Goal: Information Seeking & Learning: Learn about a topic

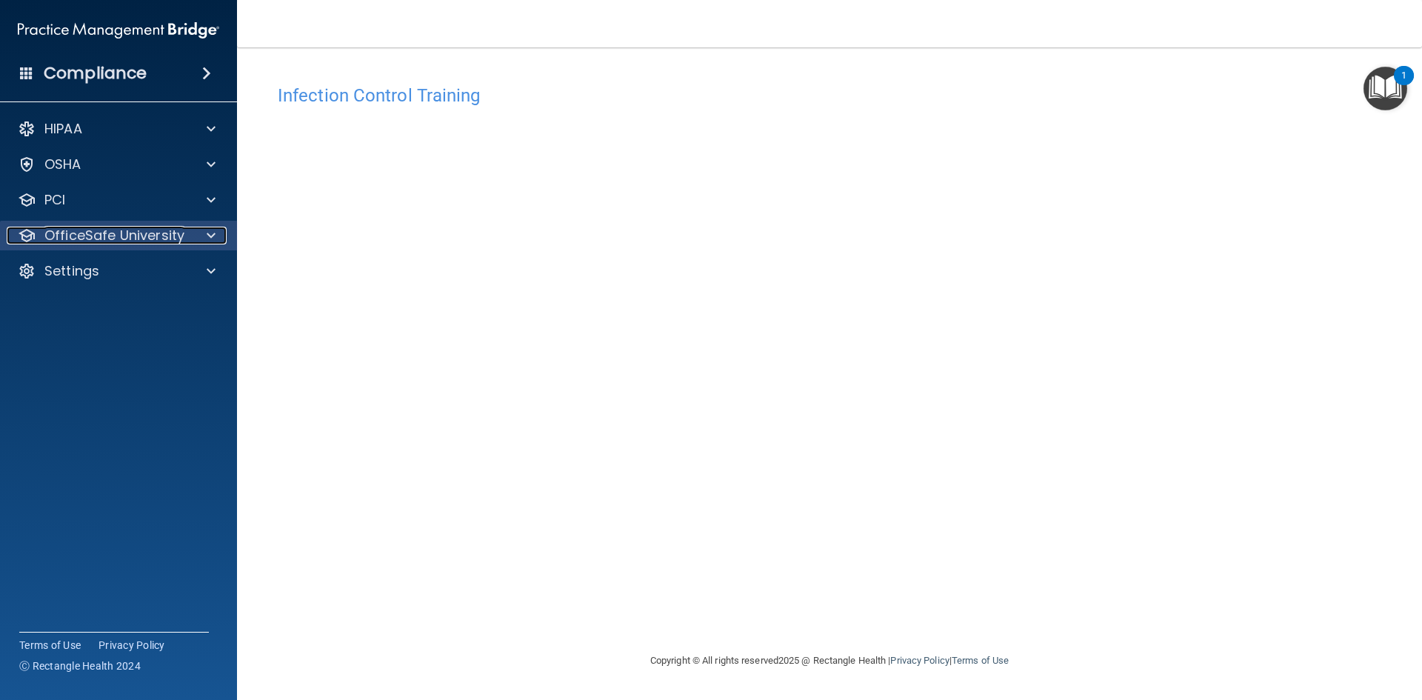
click at [132, 240] on p "OfficeSafe University" at bounding box center [114, 236] width 140 height 18
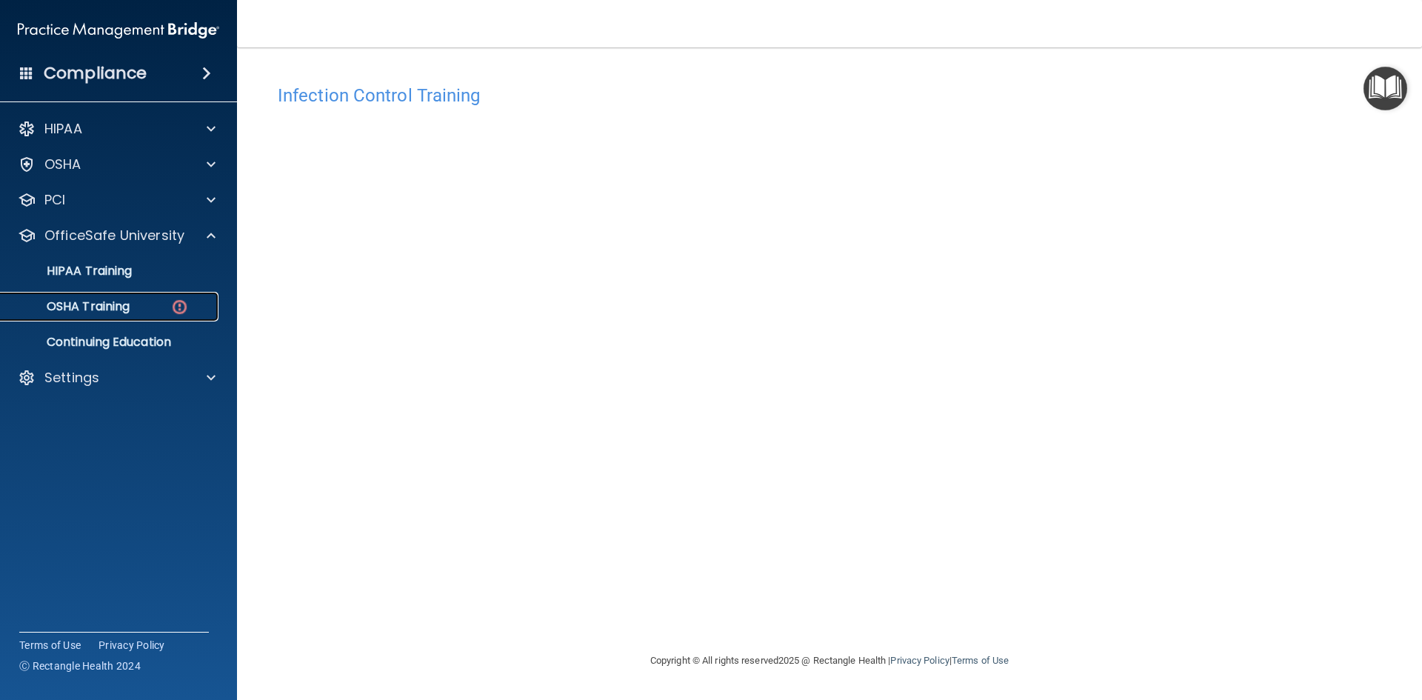
click at [127, 304] on p "OSHA Training" at bounding box center [70, 306] width 120 height 15
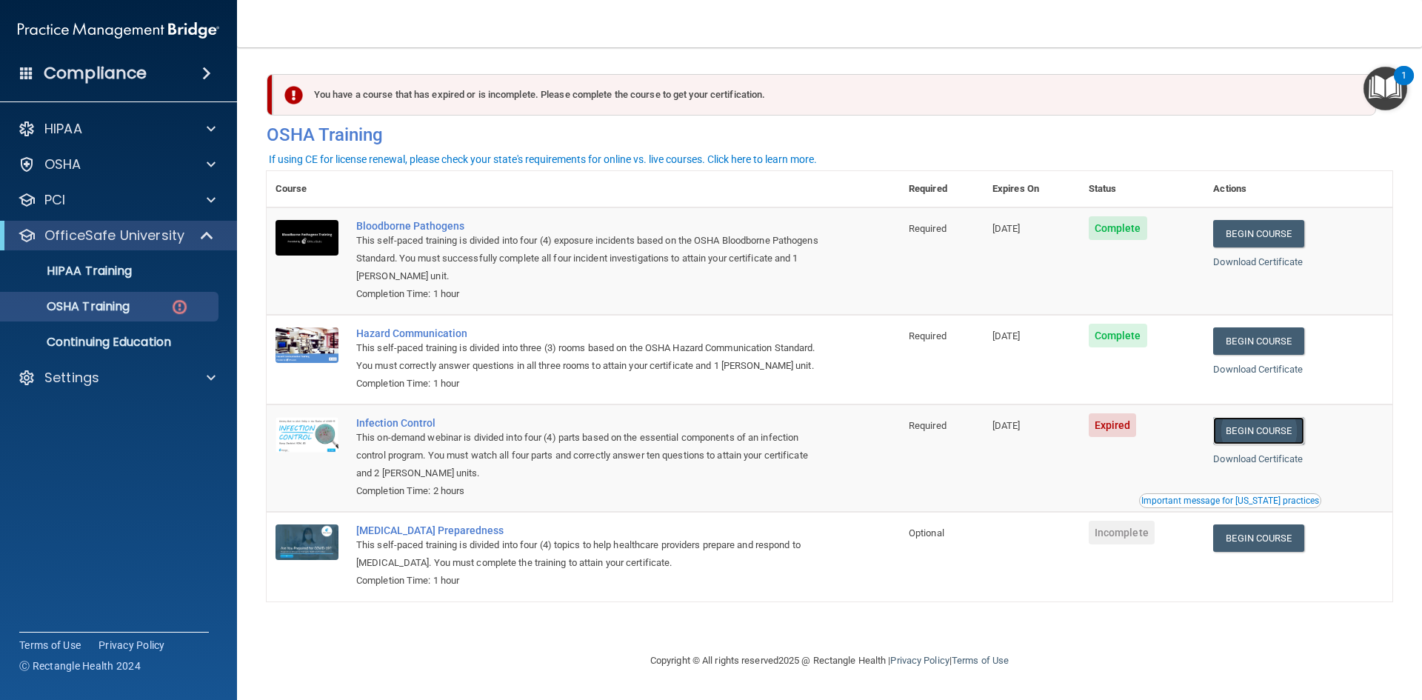
click at [1250, 431] on link "Begin Course" at bounding box center [1258, 430] width 90 height 27
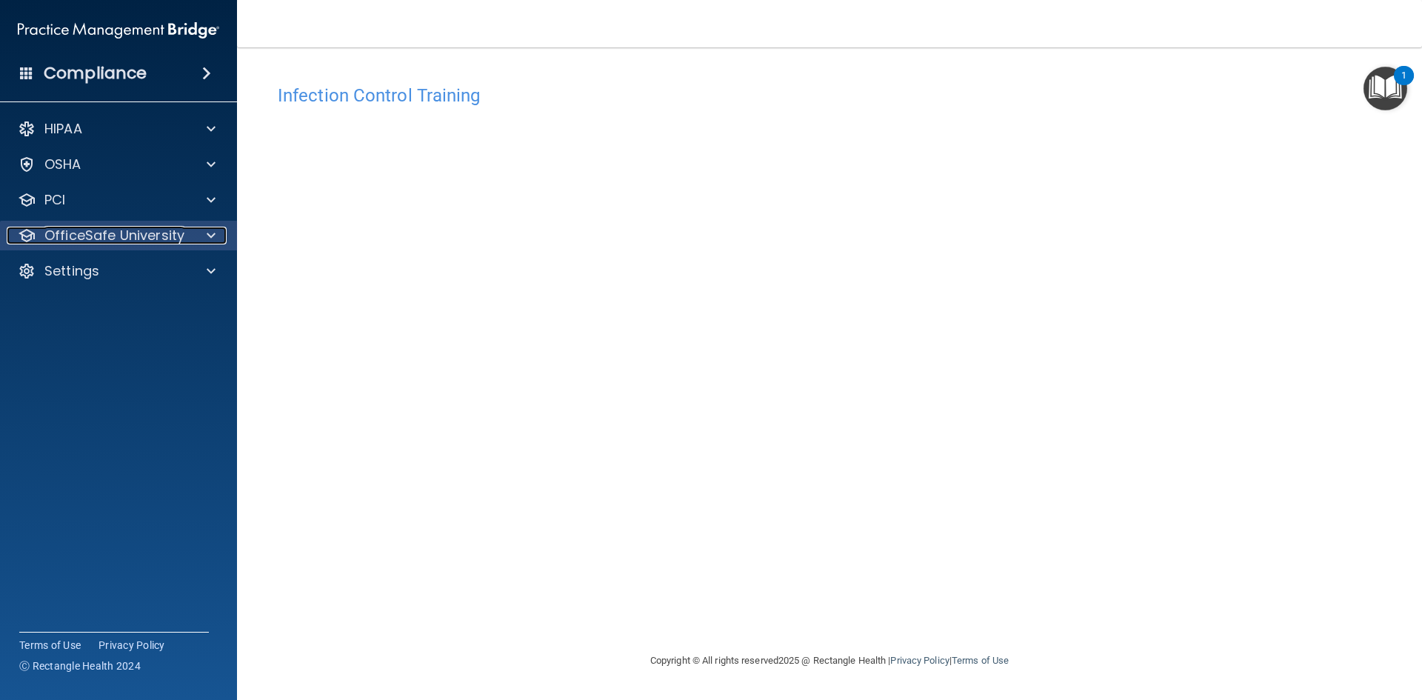
click at [215, 235] on div at bounding box center [208, 236] width 37 height 18
